Goal: Find specific page/section: Find specific page/section

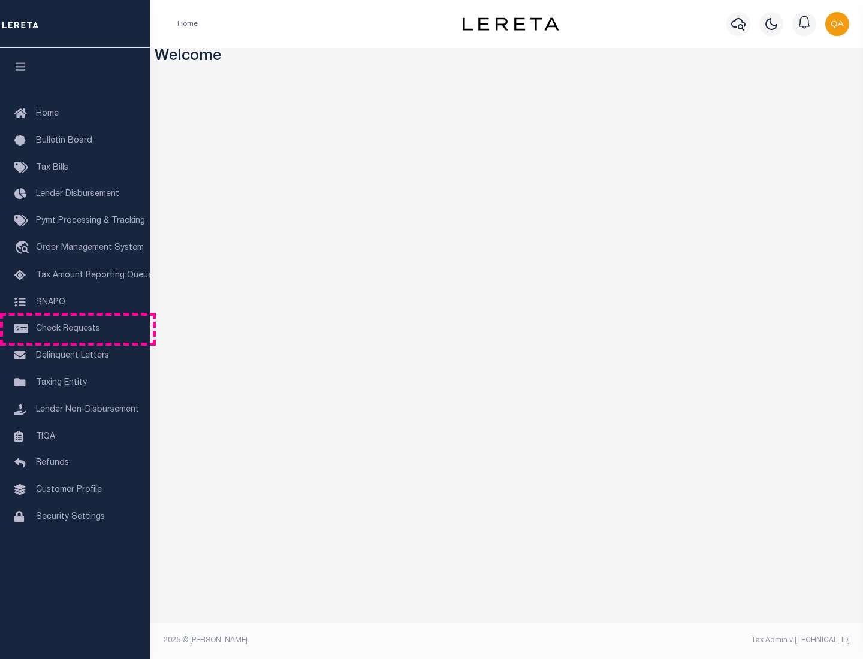
click at [75, 329] on span "Check Requests" at bounding box center [68, 329] width 64 height 8
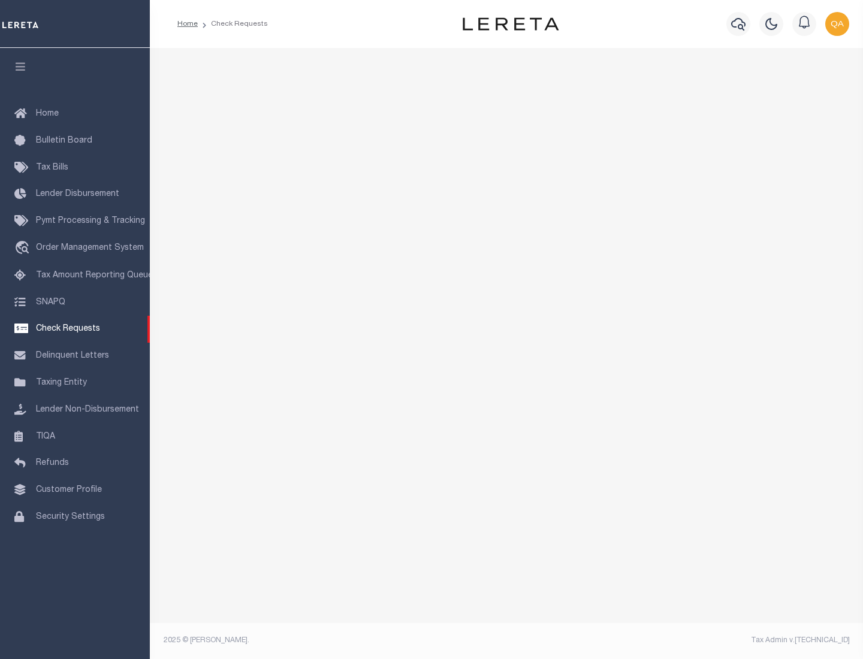
select select "50"
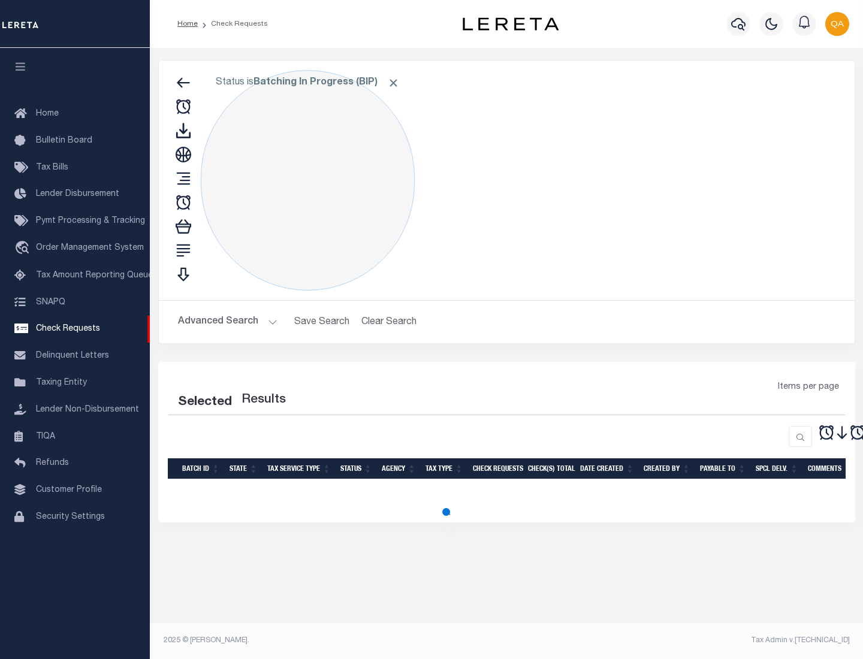
select select "50"
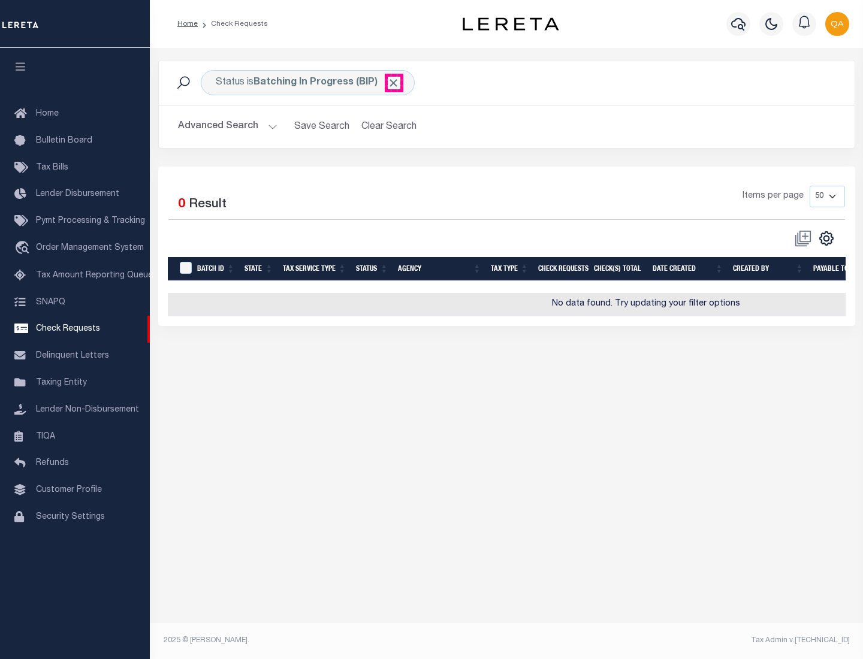
click at [394, 83] on span "Click to Remove" at bounding box center [393, 83] width 13 height 13
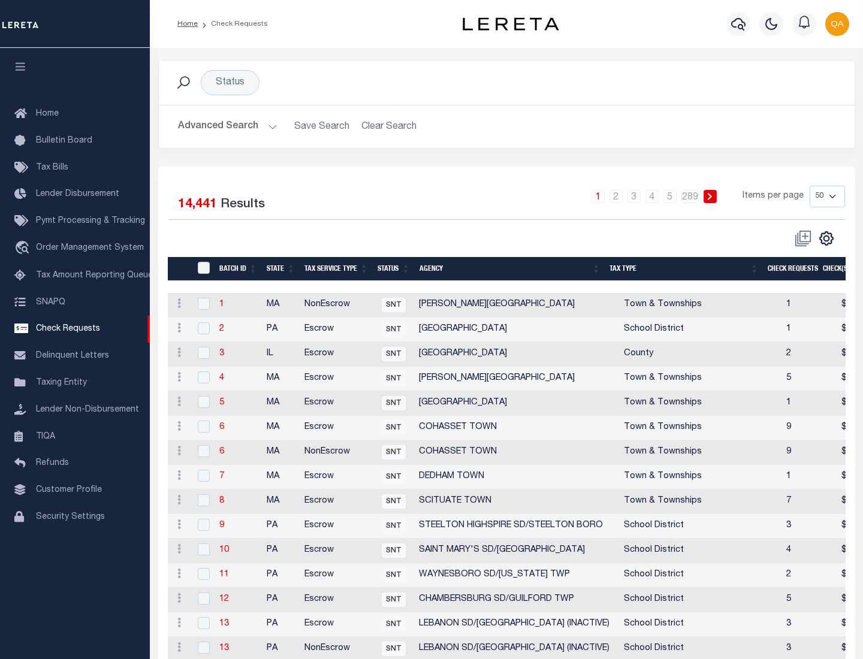
scroll to position [578, 0]
